Goal: Transaction & Acquisition: Register for event/course

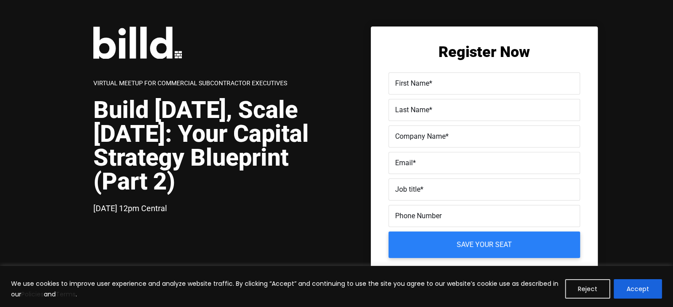
drag, startPoint x: 0, startPoint y: 0, endPoint x: 432, endPoint y: 84, distance: 439.8
click at [432, 84] on span "*" at bounding box center [430, 83] width 3 height 8
click at [432, 84] on input "First Name *" at bounding box center [484, 84] width 192 height 22
type input "[PERSON_NAME]"
type input "Norton"
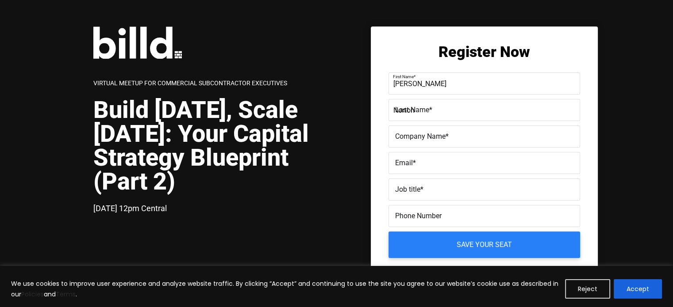
type input "[PERSON_NAME] TILE & STONE, INC."
type input "[EMAIL_ADDRESS][DOMAIN_NAME]"
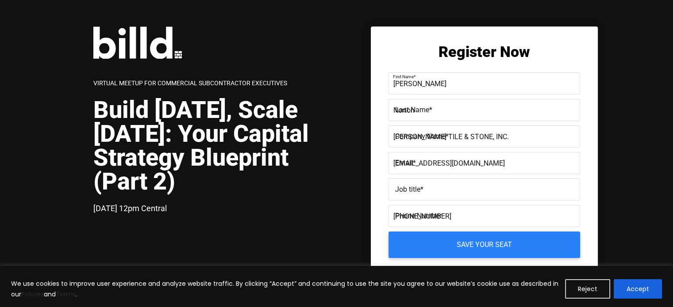
type input "[PHONE_NUMBER]"
click at [455, 196] on input "Job title *" at bounding box center [484, 190] width 192 height 22
type input "CFO"
drag, startPoint x: 455, startPoint y: 217, endPoint x: 323, endPoint y: 221, distance: 131.9
click at [323, 221] on div "Virtual Meetup for Commercial Subcontractor Executives Build [DATE], Scale [DAT…" at bounding box center [345, 162] width 504 height 271
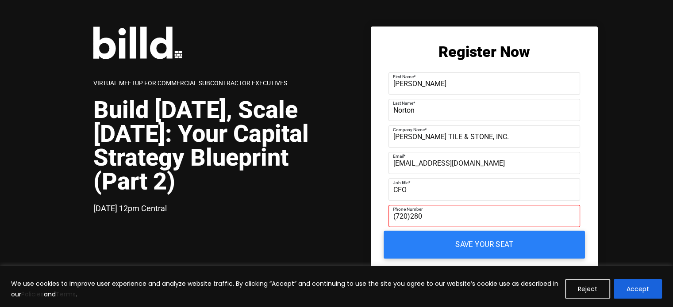
type input "[PHONE_NUMBER]"
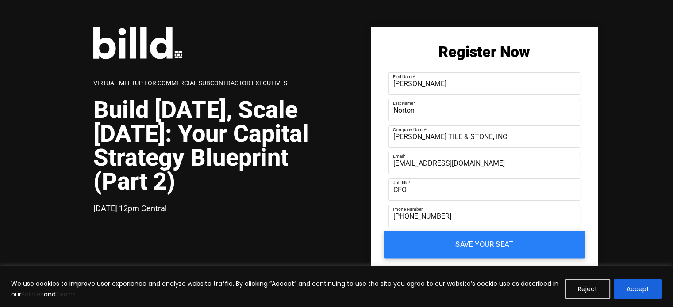
click at [445, 247] on input "Save your seat" at bounding box center [484, 245] width 201 height 28
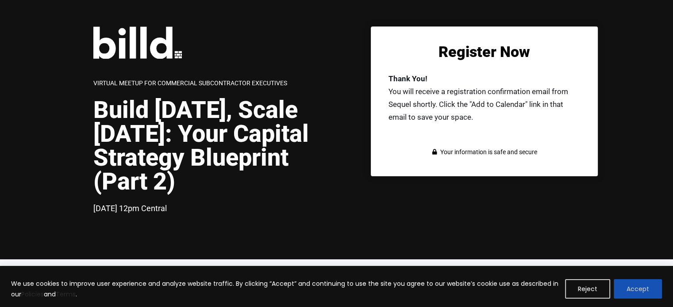
click at [635, 295] on button "Accept" at bounding box center [638, 289] width 48 height 19
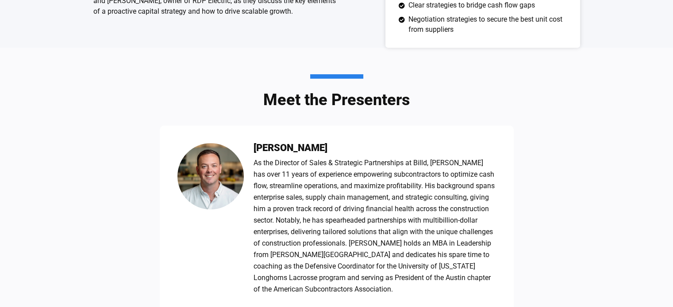
scroll to position [398, 0]
